Goal: Task Accomplishment & Management: Use online tool/utility

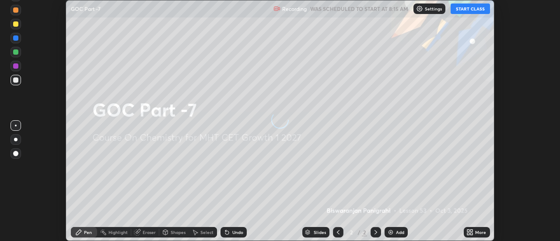
scroll to position [241, 560]
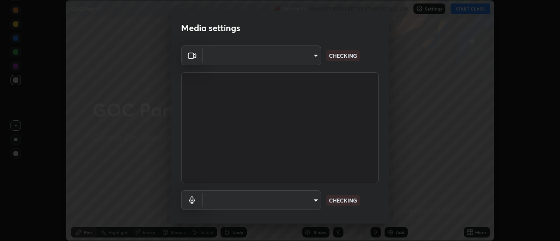
type input "6db99b6eec43879c9c37220b589585cee9a8a2a9ecad64e3b740b2de92d68dc4"
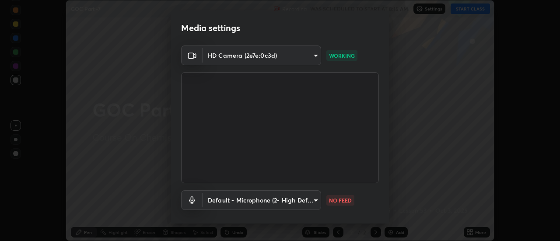
click at [301, 202] on body "Erase all GOC Part -7 Recording WAS SCHEDULED TO START AT 8:15 AM Settings STAR…" at bounding box center [280, 120] width 560 height 241
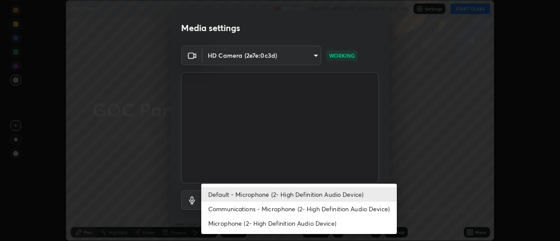
click at [239, 211] on li "Communications - Microphone (2- High Definition Audio Device)" at bounding box center [299, 209] width 196 height 14
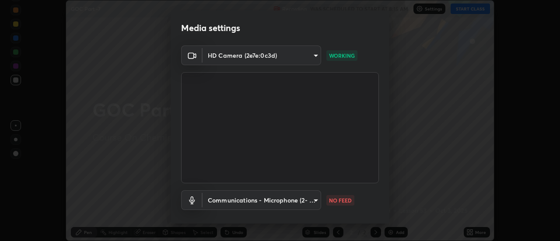
click at [233, 204] on body "Erase all GOC Part -7 Recording WAS SCHEDULED TO START AT 8:15 AM Settings STAR…" at bounding box center [280, 120] width 560 height 241
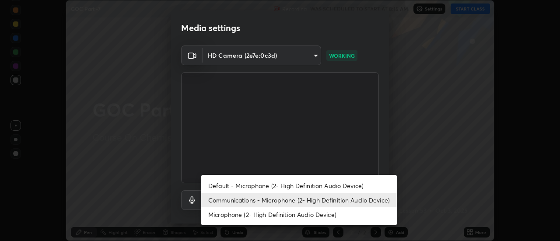
click at [232, 201] on li "Communications - Microphone (2- High Definition Audio Device)" at bounding box center [299, 200] width 196 height 14
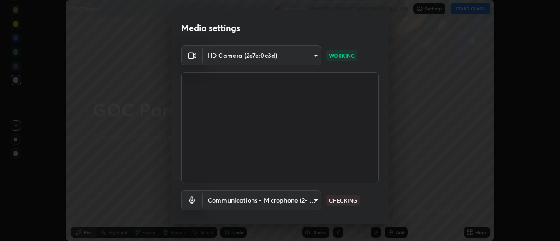
click at [230, 202] on body "Erase all GOC Part -7 Recording WAS SCHEDULED TO START AT 8:15 AM Settings STAR…" at bounding box center [280, 120] width 560 height 241
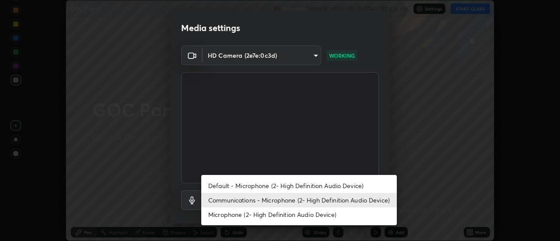
click at [234, 186] on li "Default - Microphone (2- High Definition Audio Device)" at bounding box center [299, 186] width 196 height 14
type input "default"
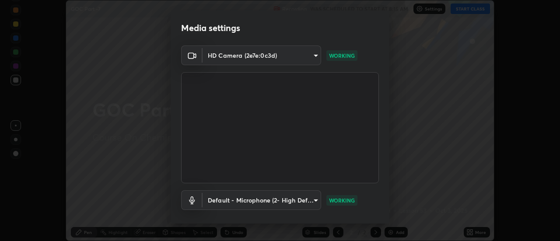
scroll to position [46, 0]
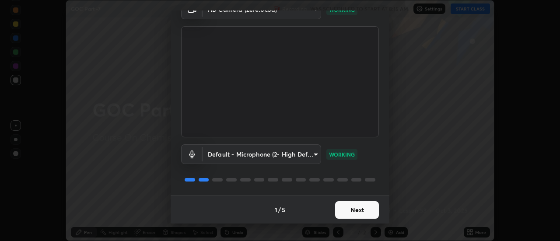
click at [362, 218] on button "Next" at bounding box center [357, 210] width 44 height 18
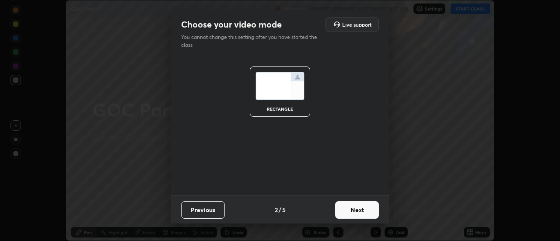
scroll to position [0, 0]
click at [361, 214] on button "Next" at bounding box center [357, 210] width 44 height 18
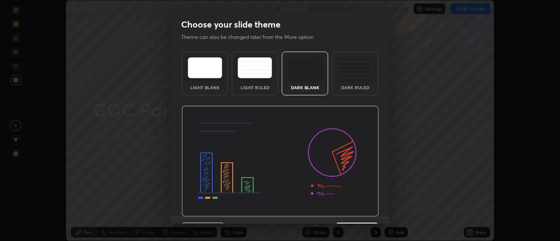
scroll to position [21, 0]
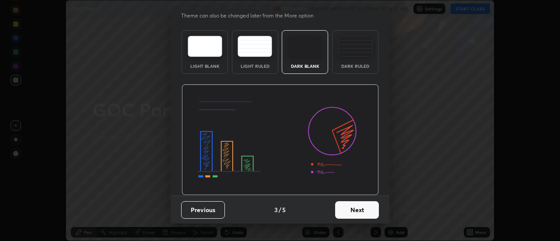
click at [357, 207] on button "Next" at bounding box center [357, 210] width 44 height 18
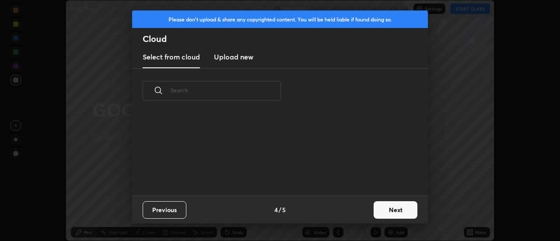
scroll to position [0, 0]
click at [379, 210] on button "Next" at bounding box center [396, 210] width 44 height 18
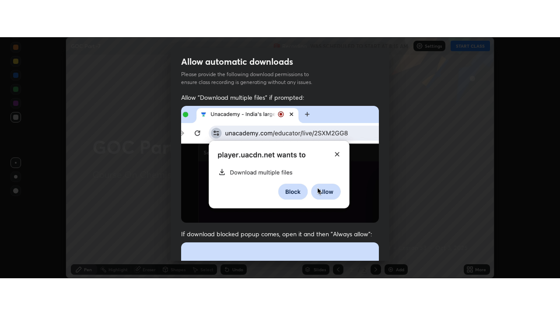
scroll to position [225, 0]
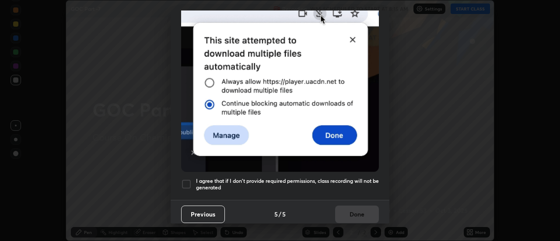
click at [185, 181] on div at bounding box center [186, 184] width 11 height 11
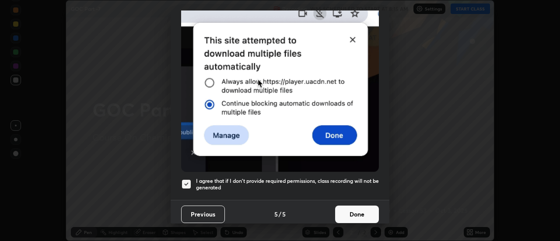
click at [356, 214] on button "Done" at bounding box center [357, 215] width 44 height 18
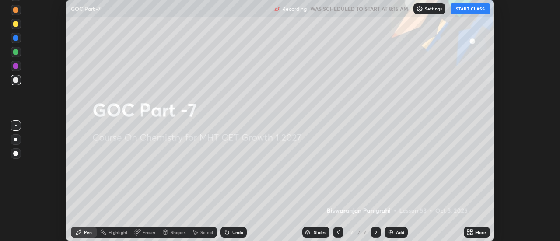
click at [469, 233] on icon at bounding box center [468, 234] width 2 height 2
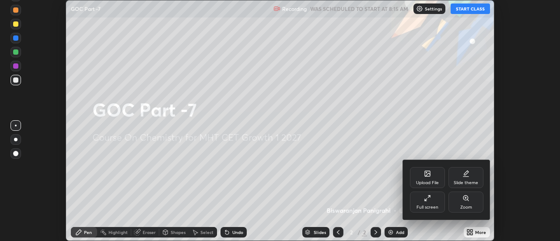
click at [423, 204] on div "Full screen" at bounding box center [427, 202] width 35 height 21
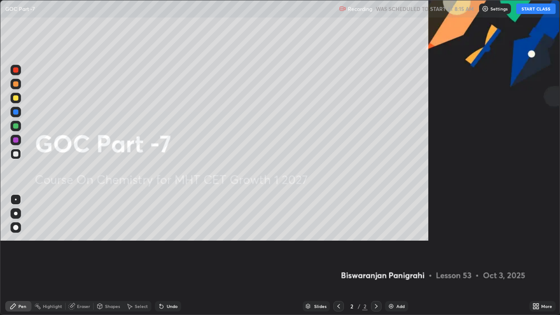
scroll to position [315, 560]
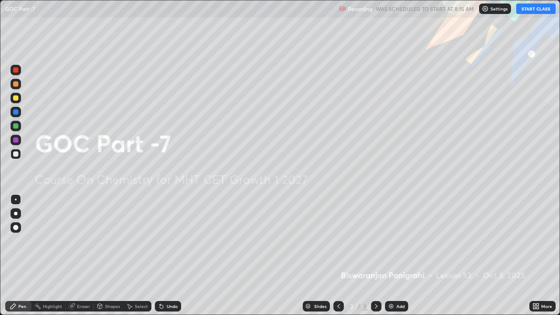
click at [392, 241] on img at bounding box center [391, 306] width 7 height 7
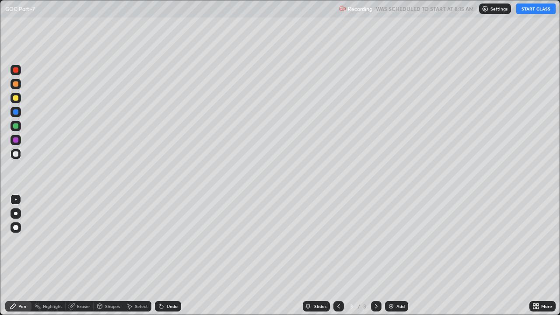
click at [529, 10] on button "START CLASS" at bounding box center [535, 9] width 39 height 11
click at [16, 214] on div at bounding box center [16, 214] width 4 height 4
click at [16, 102] on div at bounding box center [16, 98] width 11 height 11
click at [17, 158] on div at bounding box center [16, 154] width 11 height 11
click at [16, 128] on div at bounding box center [15, 125] width 5 height 5
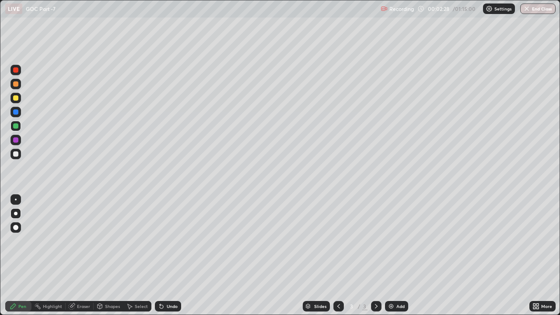
click at [14, 98] on div at bounding box center [15, 97] width 5 height 5
click at [160, 241] on icon at bounding box center [162, 307] width 4 height 4
click at [14, 155] on div at bounding box center [15, 153] width 5 height 5
click at [18, 86] on div at bounding box center [15, 83] width 5 height 5
click at [17, 154] on div at bounding box center [15, 153] width 5 height 5
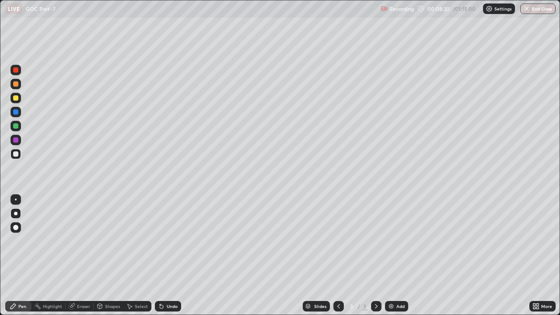
click at [19, 98] on div at bounding box center [16, 98] width 11 height 11
click at [392, 241] on div "Add" at bounding box center [396, 306] width 23 height 11
click at [18, 156] on div at bounding box center [15, 153] width 5 height 5
click at [18, 99] on div at bounding box center [15, 97] width 5 height 5
click at [76, 241] on div "Eraser" at bounding box center [80, 306] width 28 height 11
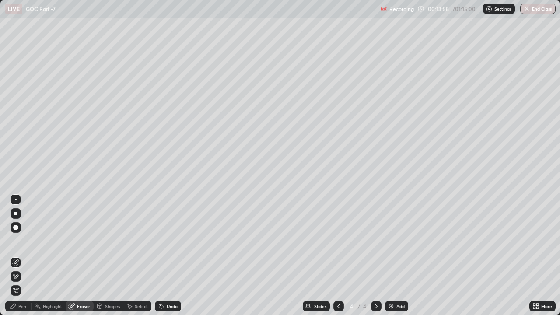
click at [14, 241] on icon at bounding box center [14, 274] width 1 height 1
click at [21, 241] on div "Pen" at bounding box center [18, 306] width 26 height 11
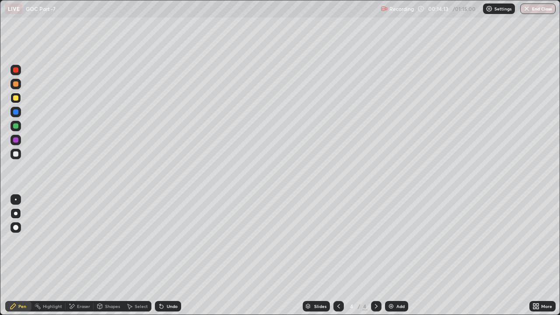
click at [17, 86] on div at bounding box center [15, 83] width 5 height 5
click at [15, 99] on div at bounding box center [15, 97] width 5 height 5
click at [16, 154] on div at bounding box center [15, 153] width 5 height 5
click at [19, 101] on div at bounding box center [16, 98] width 11 height 11
click at [14, 156] on div at bounding box center [15, 153] width 5 height 5
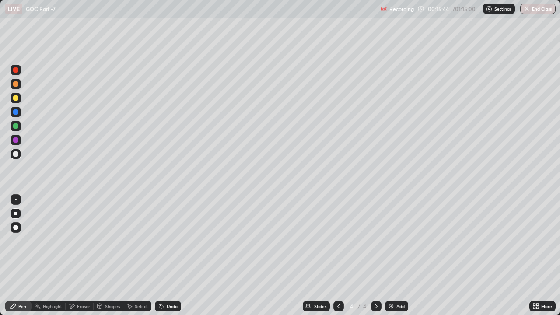
click at [16, 98] on div at bounding box center [15, 97] width 5 height 5
click at [18, 85] on div at bounding box center [15, 83] width 5 height 5
click at [16, 156] on div at bounding box center [15, 153] width 5 height 5
click at [161, 241] on icon at bounding box center [161, 306] width 7 height 7
click at [17, 128] on div at bounding box center [15, 125] width 5 height 5
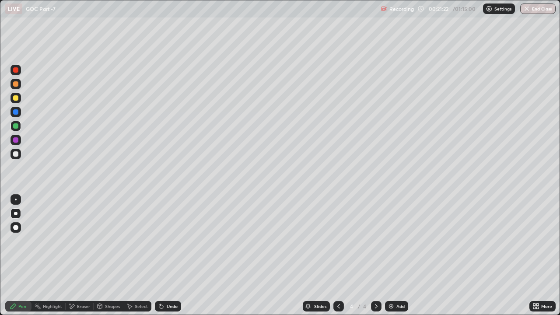
click at [16, 154] on div at bounding box center [15, 153] width 5 height 5
click at [19, 98] on div at bounding box center [16, 98] width 11 height 11
click at [172, 241] on div "Undo" at bounding box center [172, 306] width 11 height 4
click at [19, 157] on div at bounding box center [16, 154] width 11 height 11
click at [393, 241] on img at bounding box center [391, 306] width 7 height 7
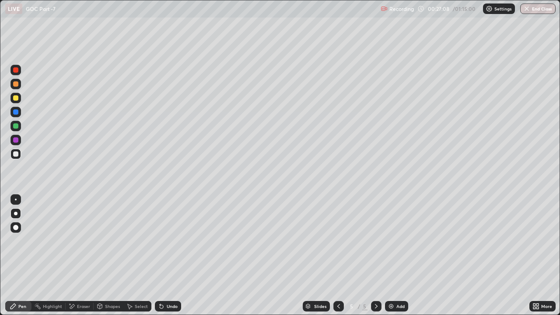
click at [161, 241] on icon at bounding box center [162, 307] width 4 height 4
click at [160, 241] on icon at bounding box center [162, 307] width 4 height 4
click at [15, 99] on div at bounding box center [15, 97] width 5 height 5
click at [12, 88] on div at bounding box center [16, 84] width 11 height 11
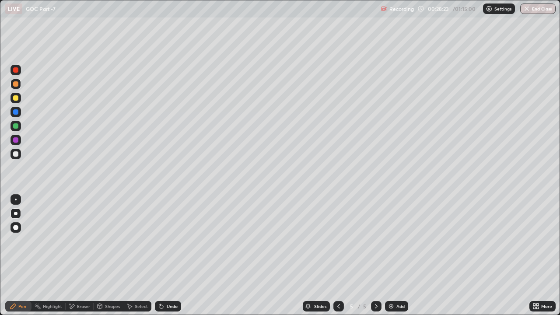
click at [18, 101] on div at bounding box center [16, 98] width 11 height 11
click at [18, 85] on div at bounding box center [15, 83] width 5 height 5
click at [19, 155] on div at bounding box center [16, 154] width 11 height 11
click at [170, 241] on div "Undo" at bounding box center [168, 306] width 26 height 11
click at [16, 102] on div at bounding box center [16, 98] width 11 height 11
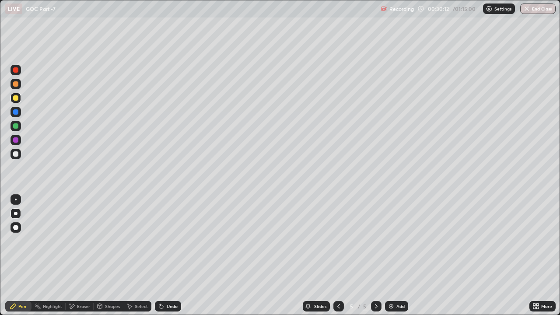
click at [18, 153] on div at bounding box center [15, 153] width 5 height 5
click at [18, 101] on div at bounding box center [16, 98] width 11 height 11
click at [338, 241] on icon at bounding box center [338, 306] width 3 height 4
click at [337, 241] on icon at bounding box center [338, 306] width 3 height 4
click at [16, 154] on div at bounding box center [15, 153] width 5 height 5
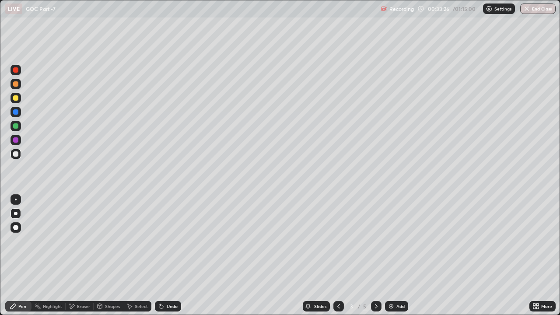
click at [375, 241] on icon at bounding box center [376, 306] width 7 height 7
click at [160, 241] on icon at bounding box center [162, 307] width 4 height 4
click at [17, 84] on div at bounding box center [15, 83] width 5 height 5
click at [17, 140] on div at bounding box center [15, 139] width 5 height 5
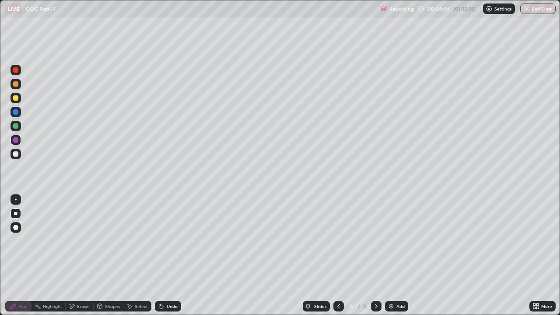
click at [15, 128] on div at bounding box center [15, 125] width 5 height 5
click at [18, 155] on div at bounding box center [15, 153] width 5 height 5
click at [16, 154] on div at bounding box center [15, 153] width 5 height 5
click at [19, 129] on div at bounding box center [16, 126] width 11 height 11
click at [18, 158] on div at bounding box center [16, 154] width 11 height 11
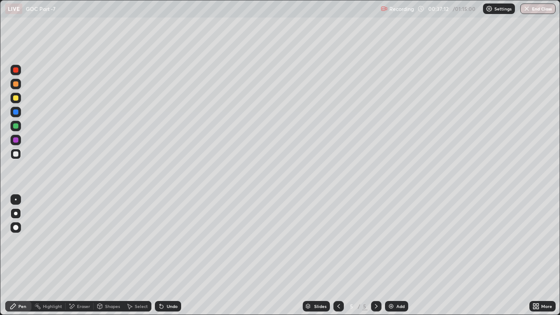
click at [16, 98] on div at bounding box center [15, 97] width 5 height 5
click at [168, 241] on div "Undo" at bounding box center [172, 306] width 11 height 4
click at [18, 158] on div at bounding box center [16, 154] width 11 height 11
click at [74, 241] on div "Eraser" at bounding box center [80, 306] width 28 height 11
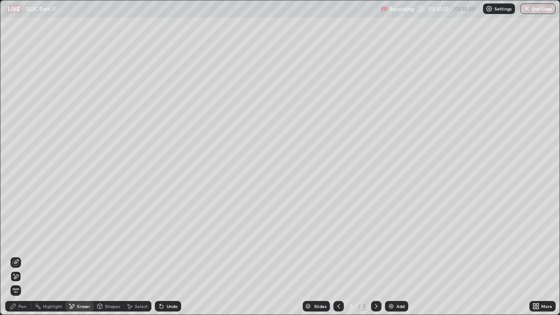
click at [24, 241] on div "Pen" at bounding box center [22, 306] width 8 height 4
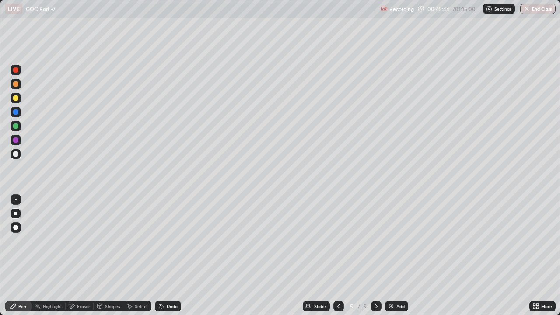
click at [388, 241] on img at bounding box center [391, 306] width 7 height 7
click at [16, 84] on div at bounding box center [15, 83] width 5 height 5
click at [16, 141] on div at bounding box center [15, 139] width 5 height 5
click at [16, 128] on div at bounding box center [15, 125] width 5 height 5
click at [18, 100] on div at bounding box center [15, 97] width 5 height 5
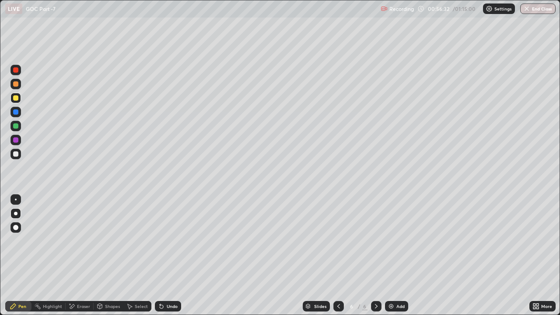
click at [14, 86] on div at bounding box center [15, 83] width 5 height 5
click at [390, 241] on img at bounding box center [391, 306] width 7 height 7
click at [18, 154] on div at bounding box center [15, 153] width 5 height 5
click at [16, 99] on div at bounding box center [15, 97] width 5 height 5
click at [16, 154] on div at bounding box center [15, 153] width 5 height 5
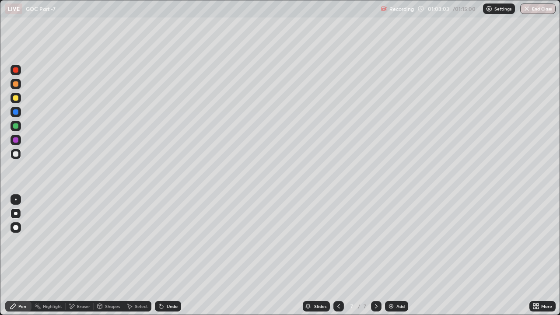
click at [19, 98] on div at bounding box center [16, 98] width 11 height 11
click at [18, 155] on div at bounding box center [15, 153] width 5 height 5
click at [20, 127] on div at bounding box center [16, 126] width 11 height 11
click at [172, 241] on div "Undo" at bounding box center [172, 306] width 11 height 4
click at [547, 12] on button "End Class" at bounding box center [537, 9] width 35 height 11
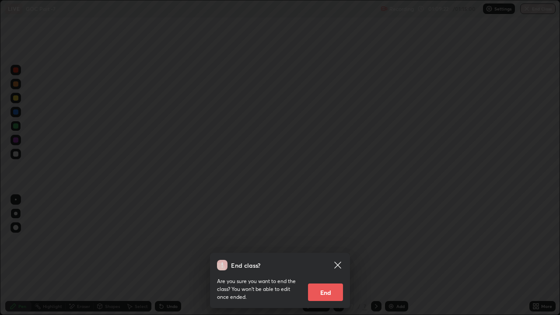
click at [337, 241] on button "End" at bounding box center [325, 293] width 35 height 18
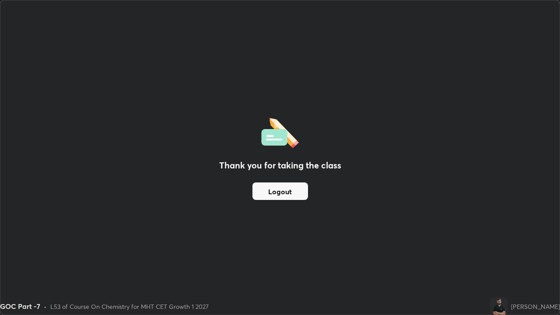
click at [298, 194] on button "Logout" at bounding box center [281, 192] width 56 height 18
